Goal: Task Accomplishment & Management: Manage account settings

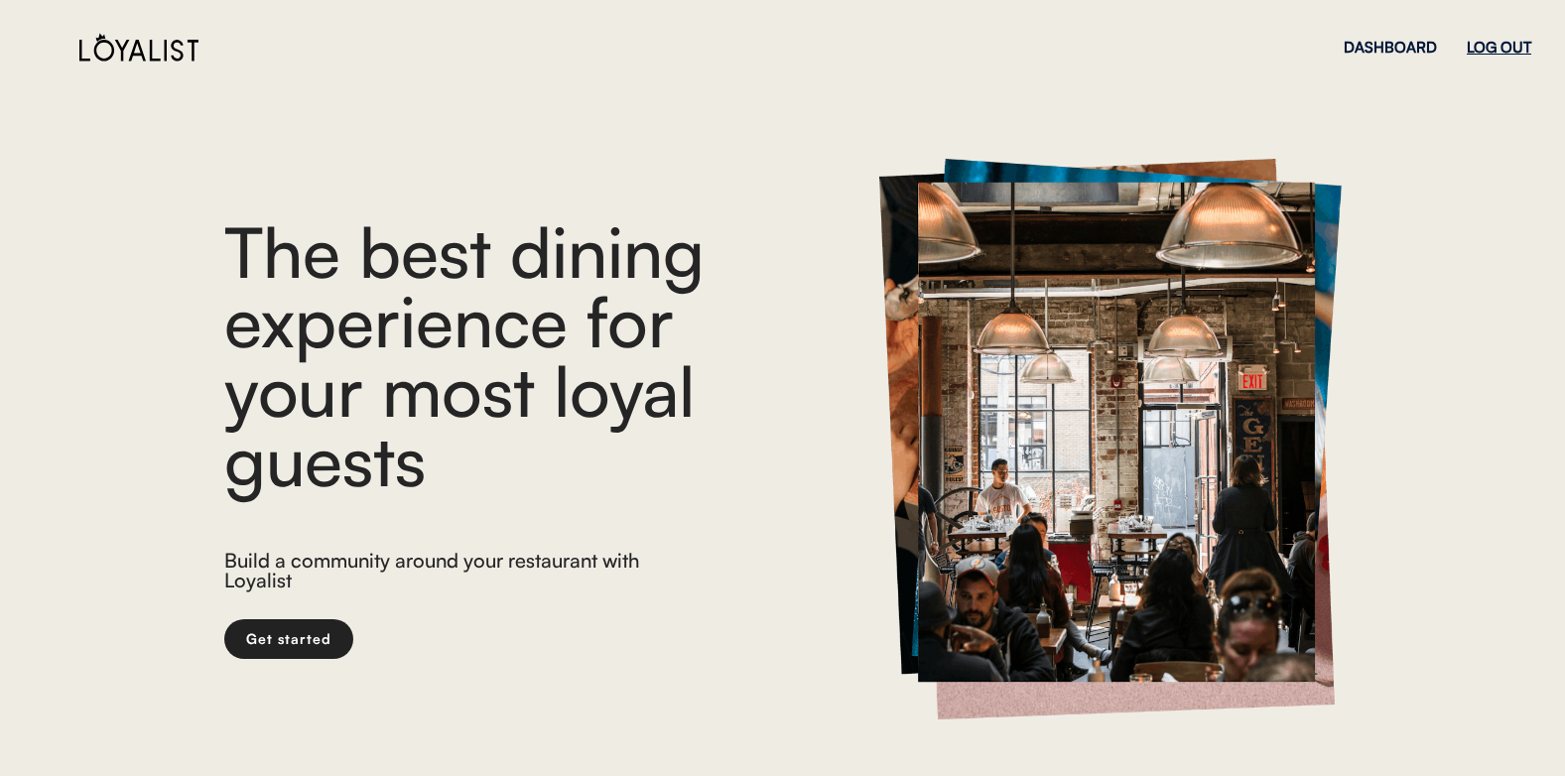
click at [1499, 46] on div "LOG OUT" at bounding box center [1499, 47] width 65 height 15
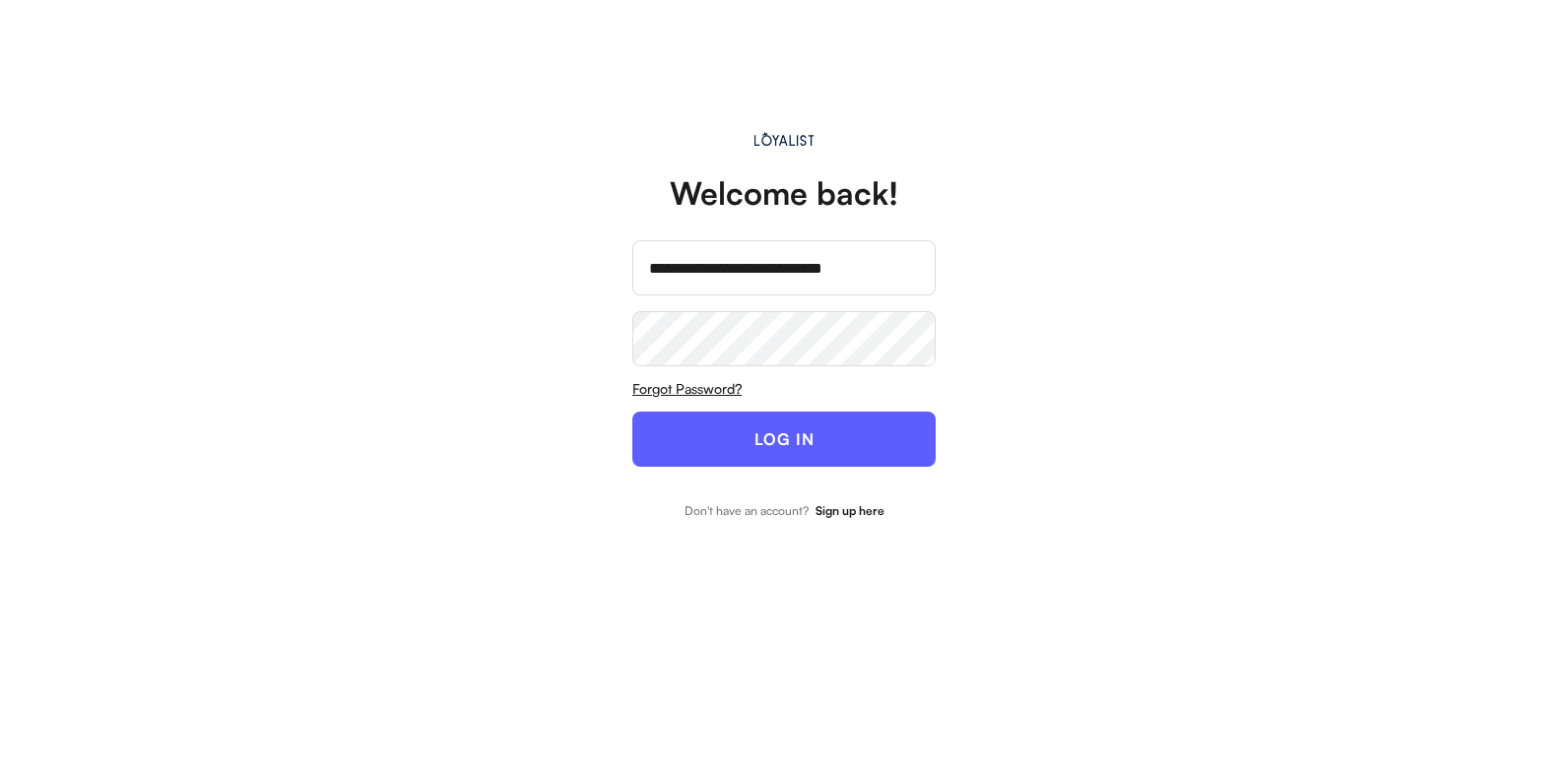
click at [631, 450] on div "**********" at bounding box center [784, 329] width 444 height 463
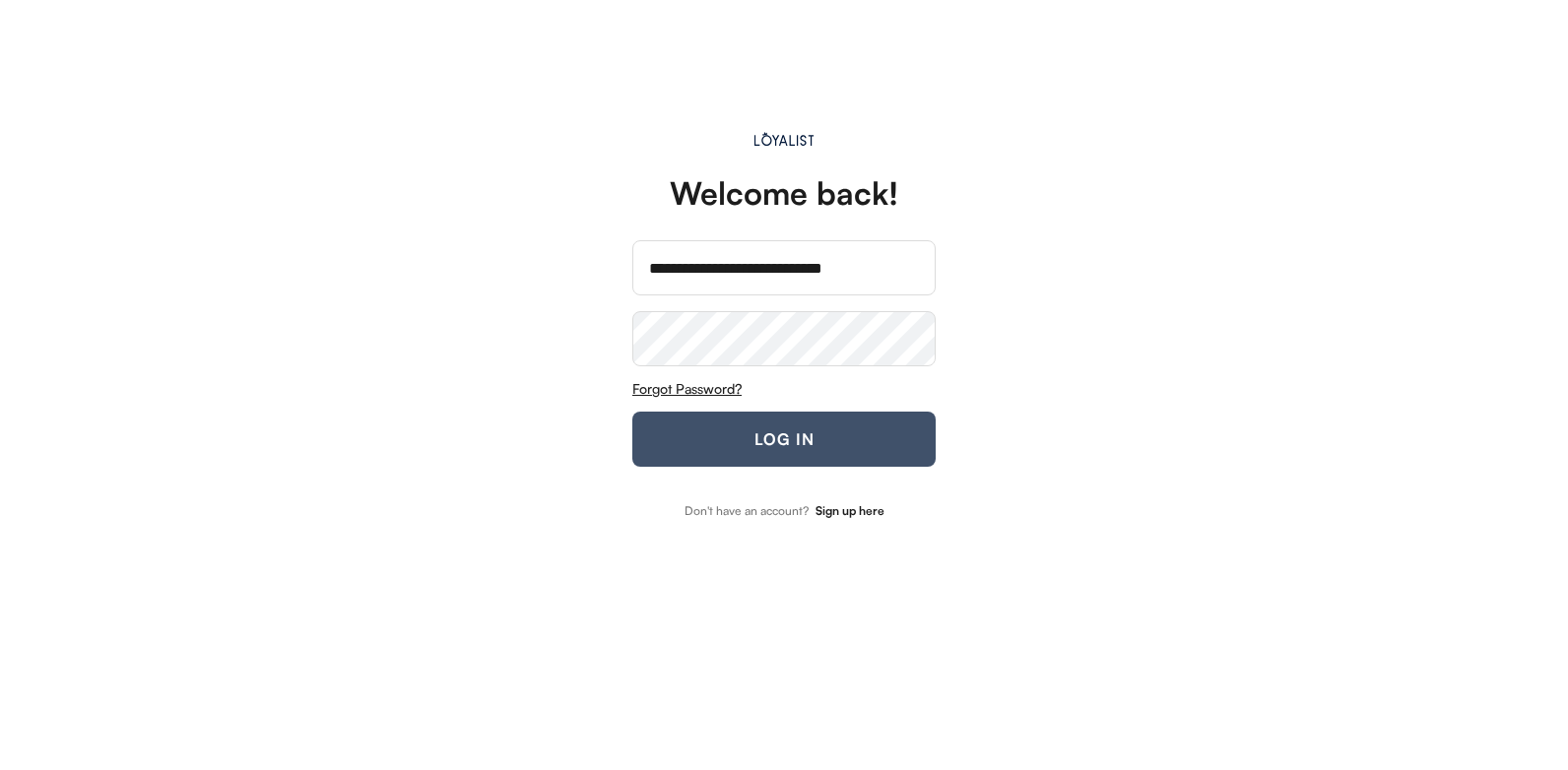
click at [669, 449] on button "LOG IN" at bounding box center [784, 440] width 304 height 56
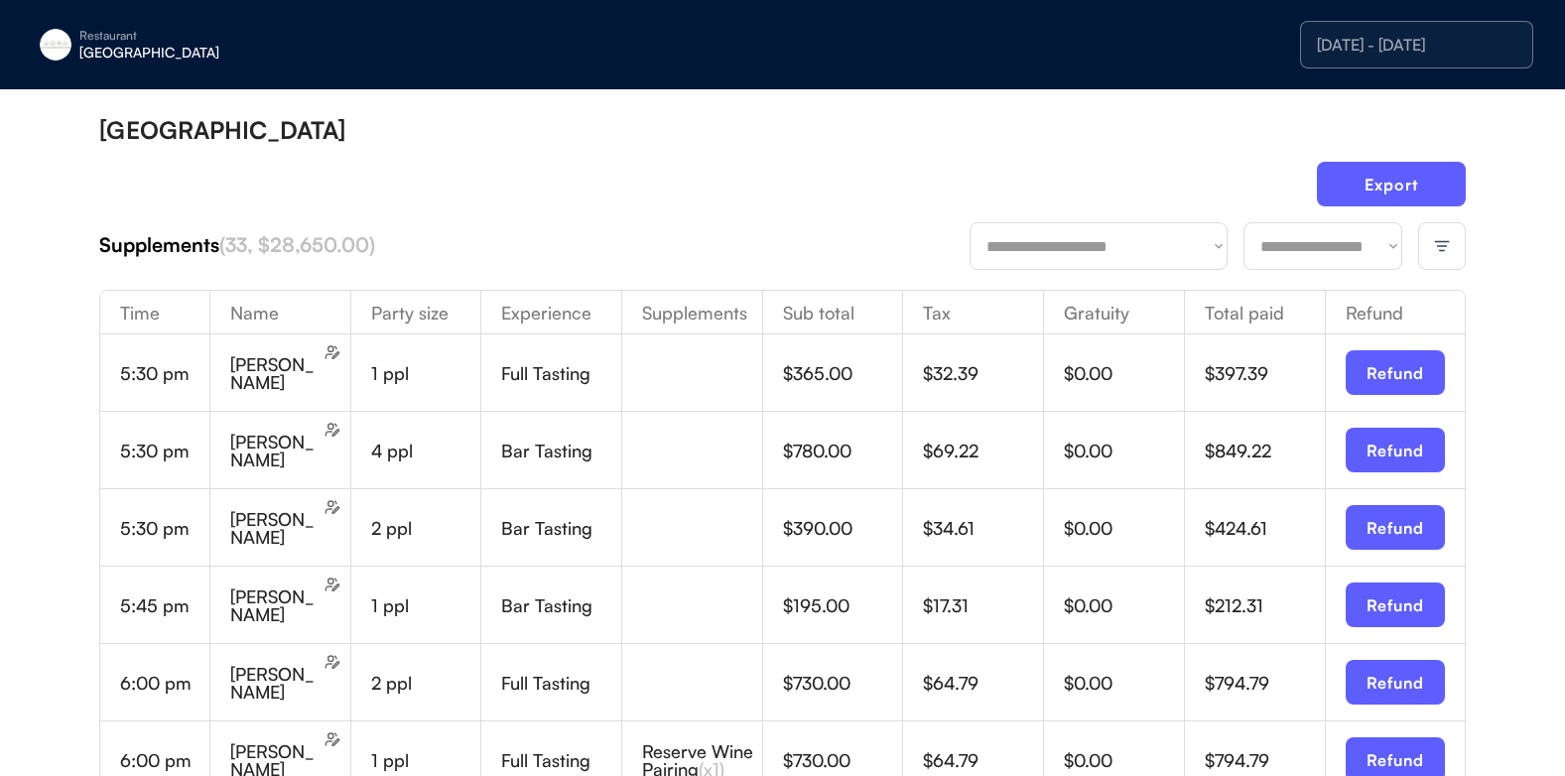
scroll to position [124, 0]
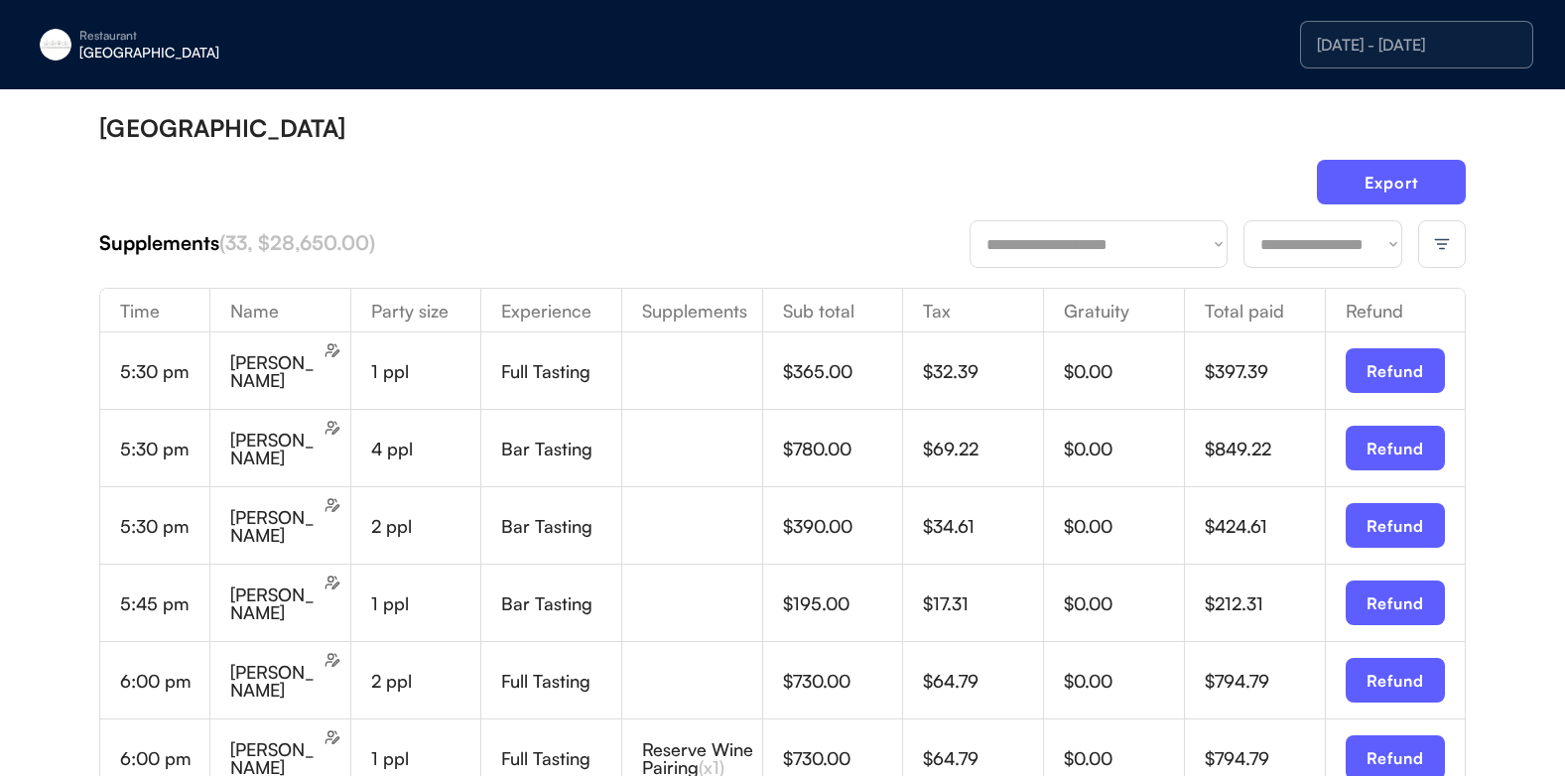
click at [1435, 236] on div at bounding box center [1442, 244] width 48 height 48
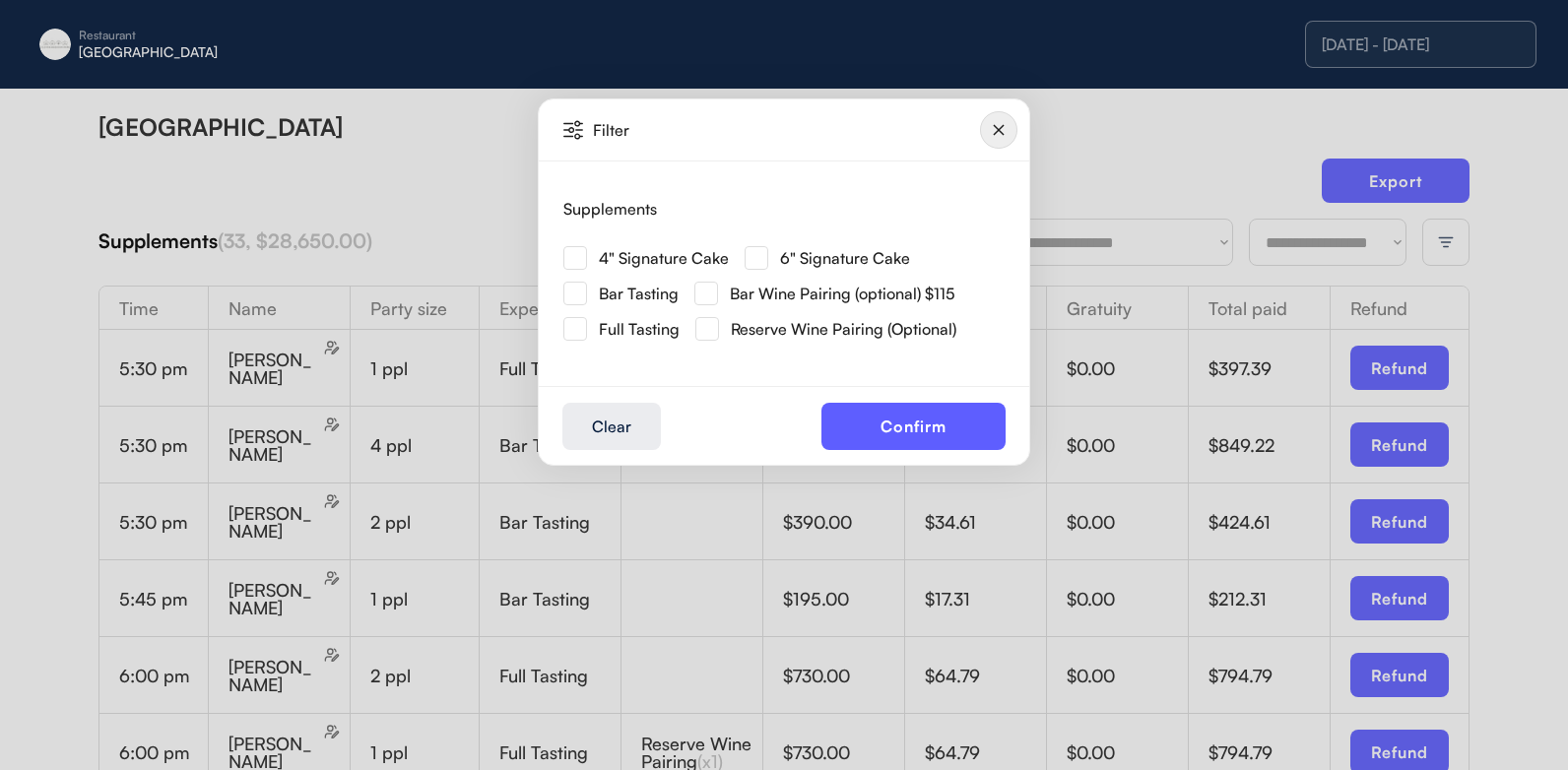
click at [578, 255] on img at bounding box center [576, 258] width 24 height 24
click at [938, 426] on button "Confirm" at bounding box center [914, 427] width 185 height 48
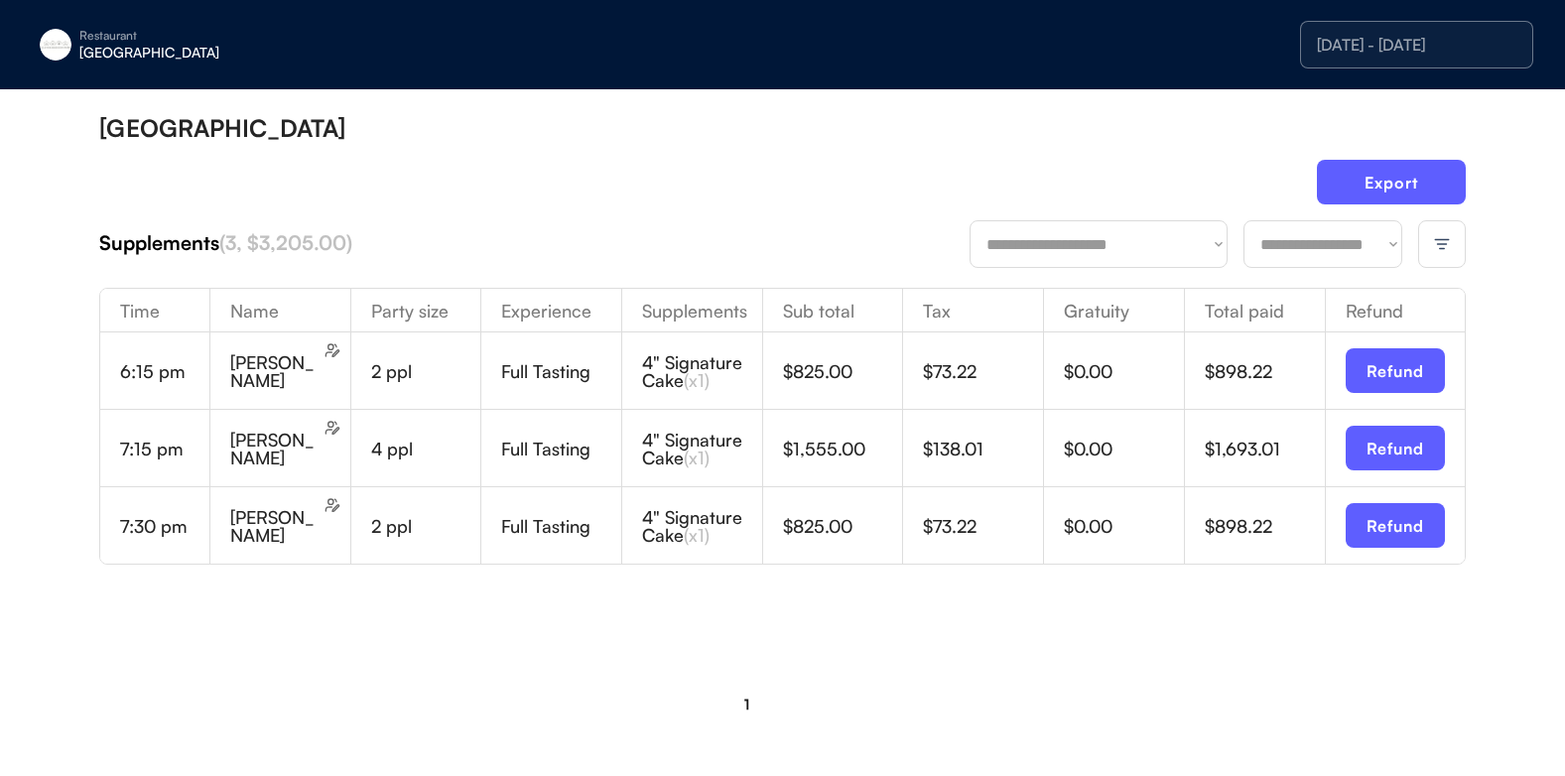
click at [1449, 237] on img at bounding box center [1442, 244] width 18 height 18
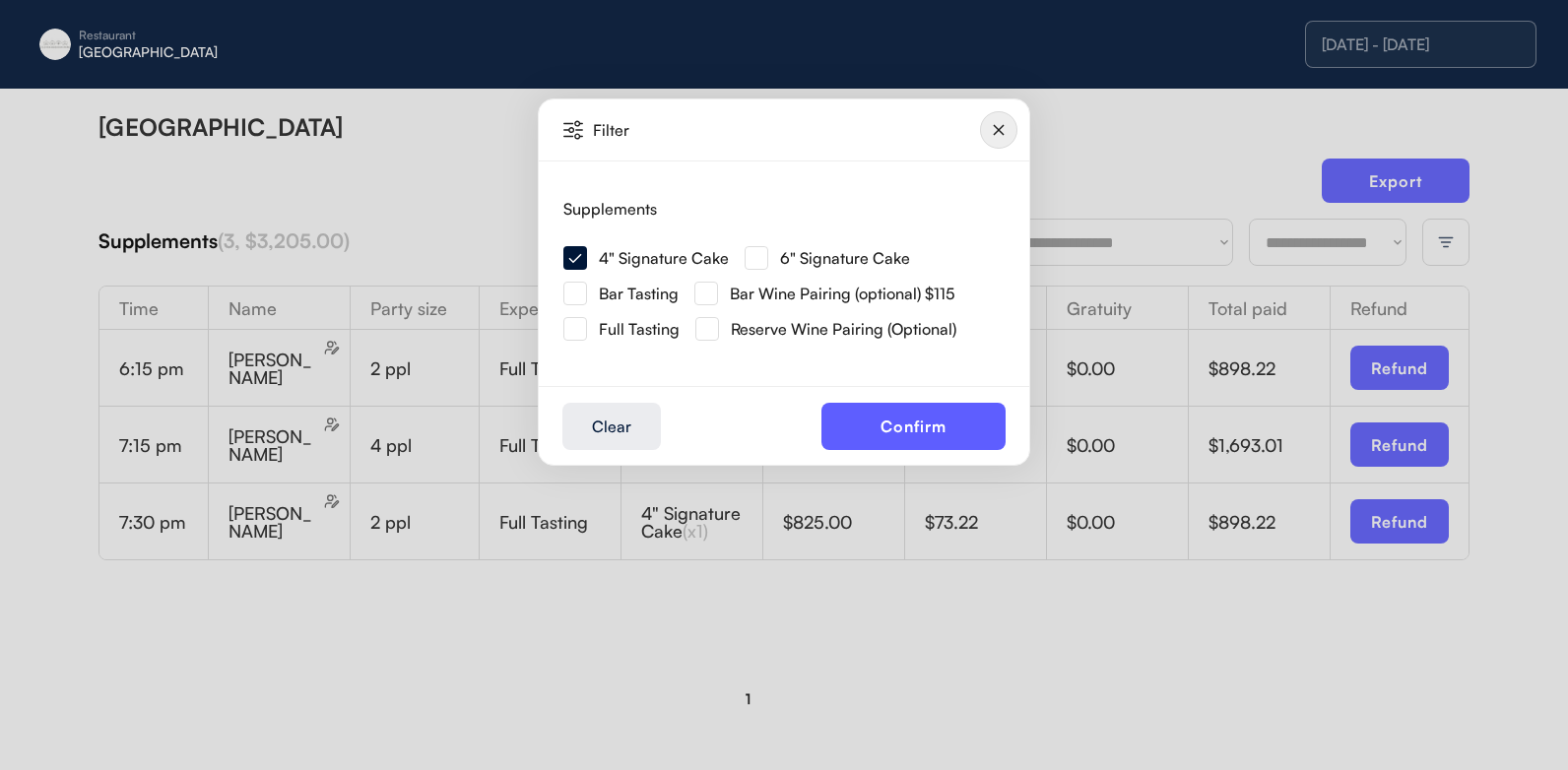
click at [764, 258] on img at bounding box center [756, 258] width 24 height 24
drag, startPoint x: 906, startPoint y: 445, endPoint x: 909, endPoint y: 430, distance: 15.3
click at [906, 440] on button "Confirm" at bounding box center [914, 427] width 185 height 48
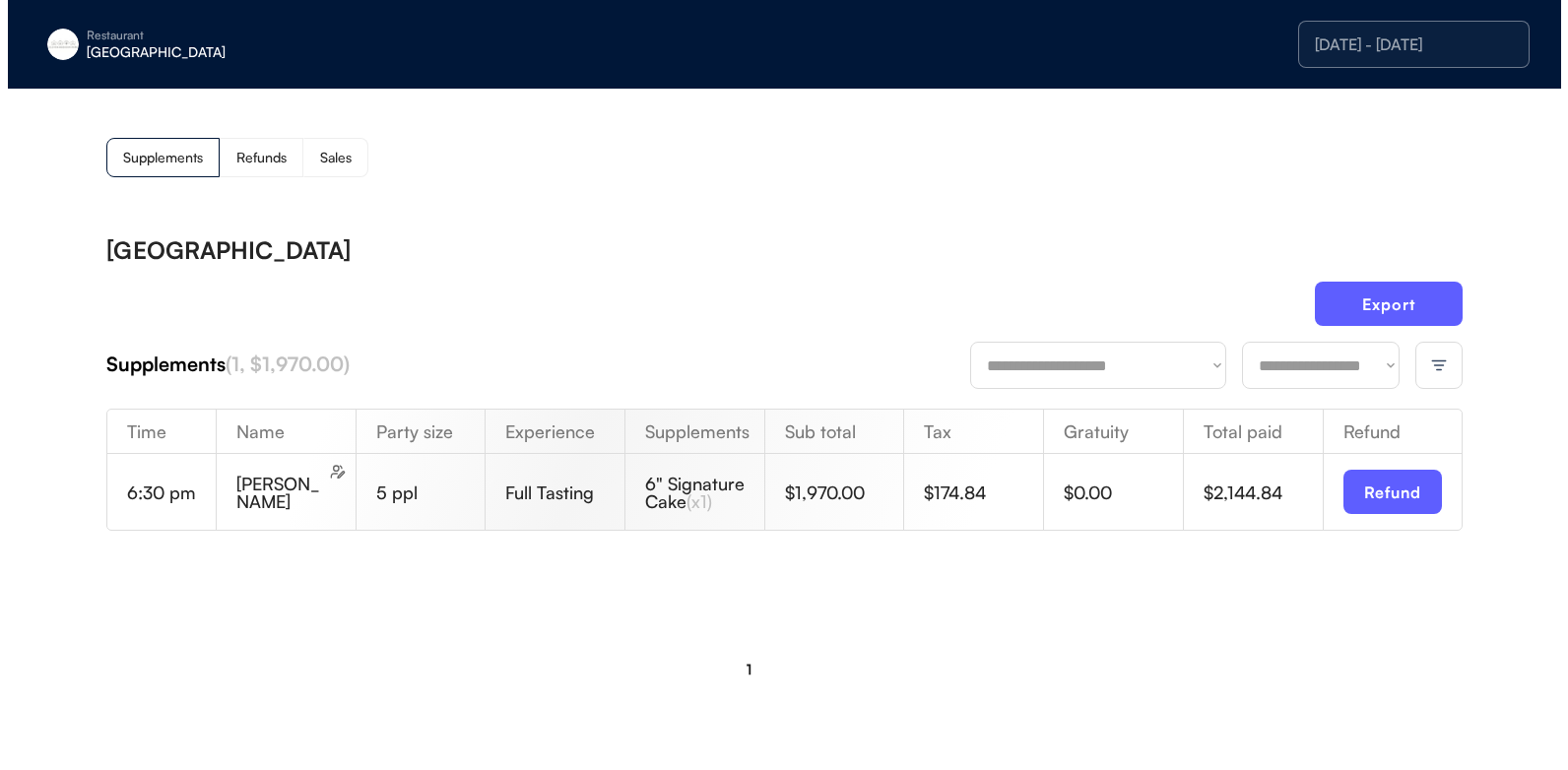
scroll to position [0, 0]
